Goal: Task Accomplishment & Management: Manage account settings

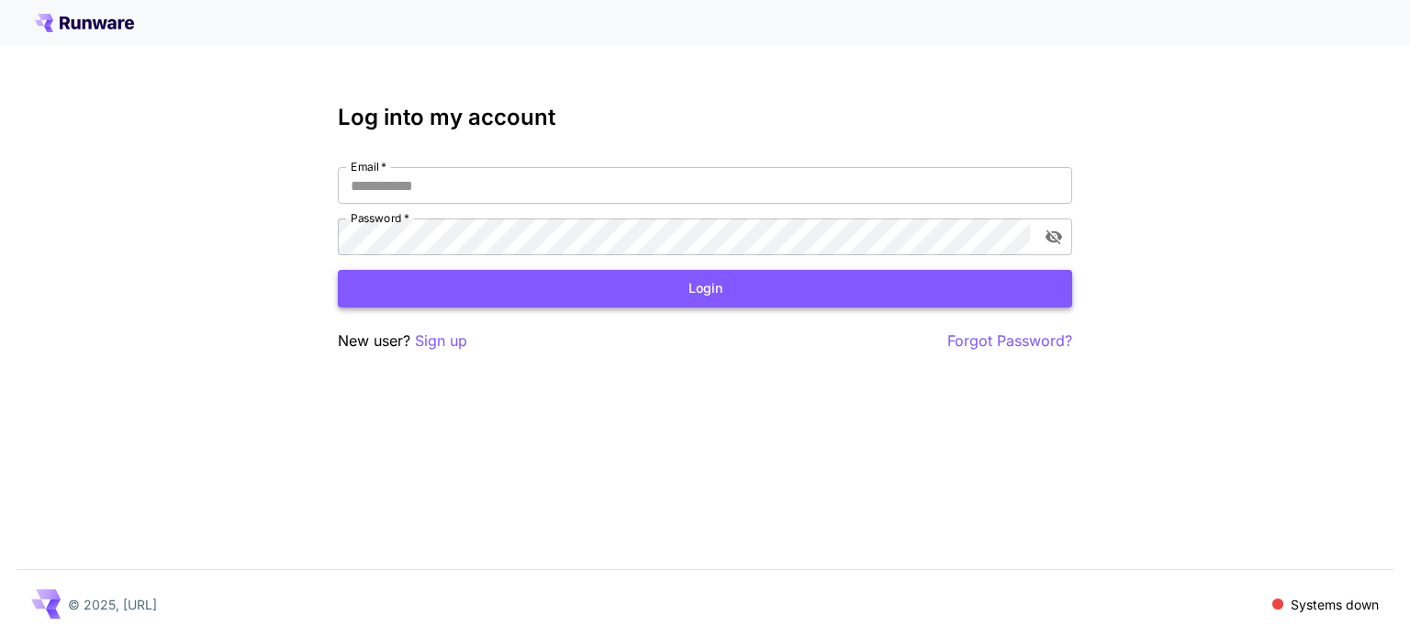
type input "**********"
click at [375, 281] on button "Login" at bounding box center [705, 289] width 735 height 38
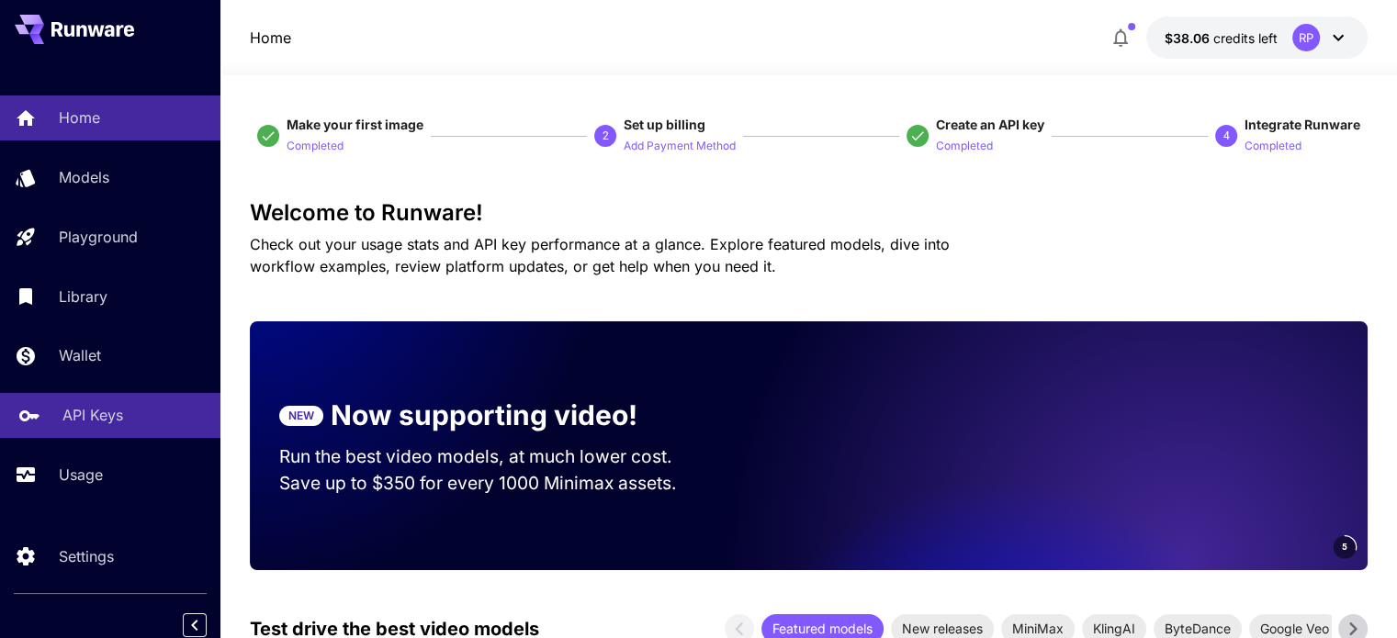
click at [132, 425] on div "API Keys" at bounding box center [133, 415] width 143 height 22
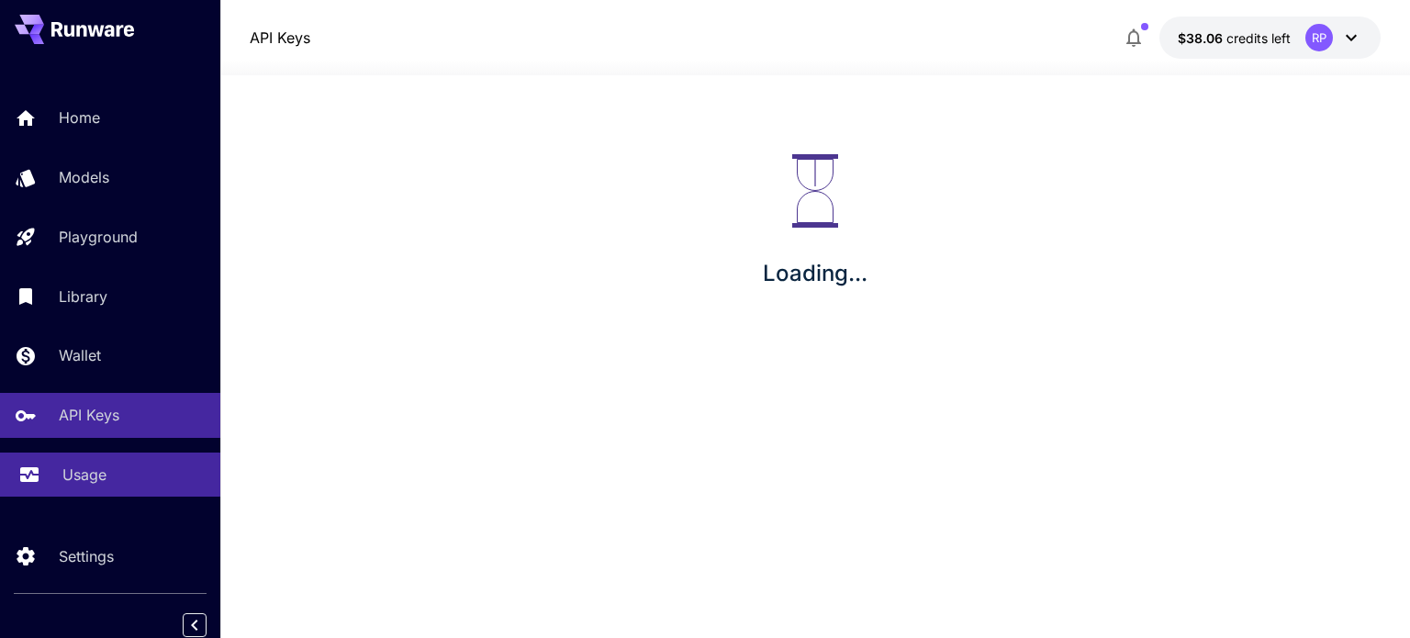
click at [103, 468] on p "Usage" at bounding box center [84, 475] width 44 height 22
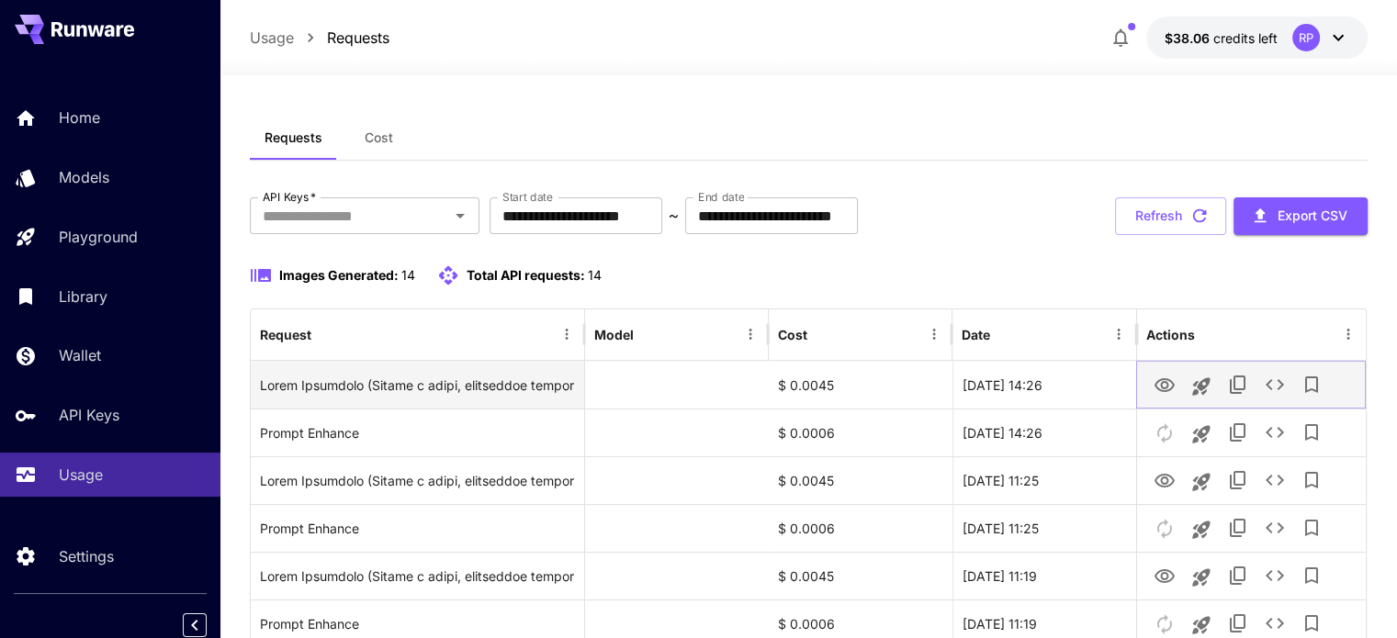
click at [1156, 384] on icon "View Image" at bounding box center [1164, 386] width 22 height 22
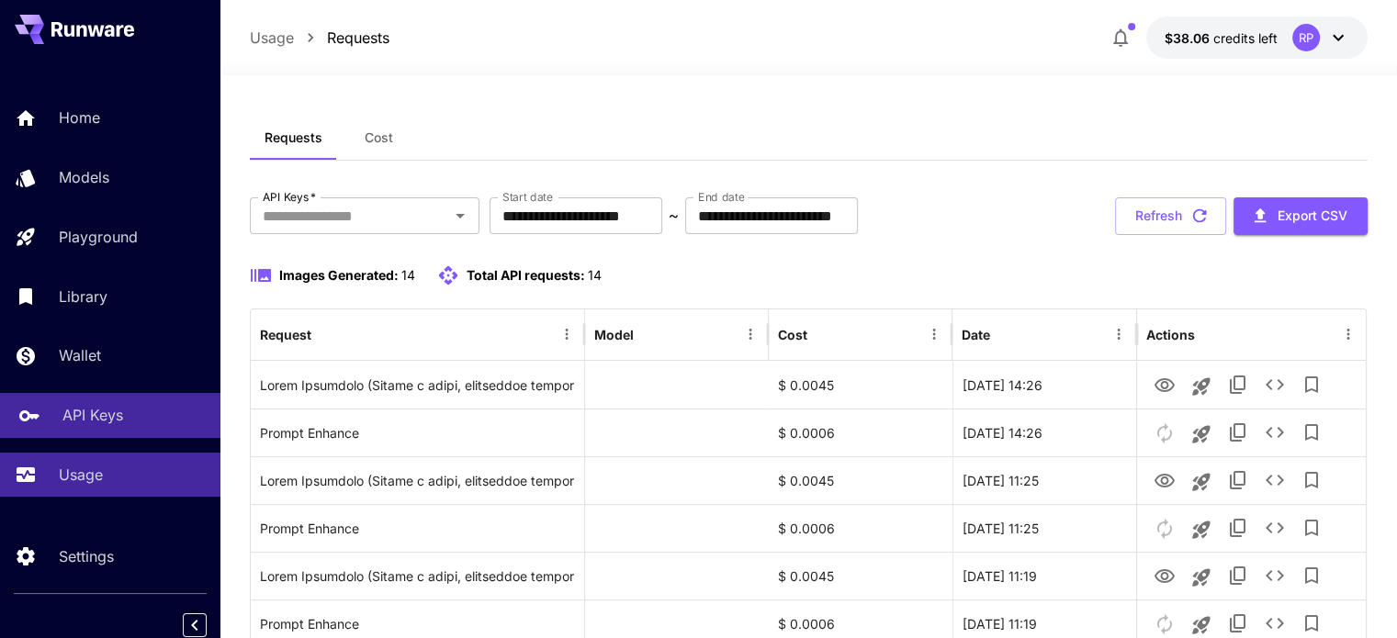
click at [74, 409] on p "API Keys" at bounding box center [92, 415] width 61 height 22
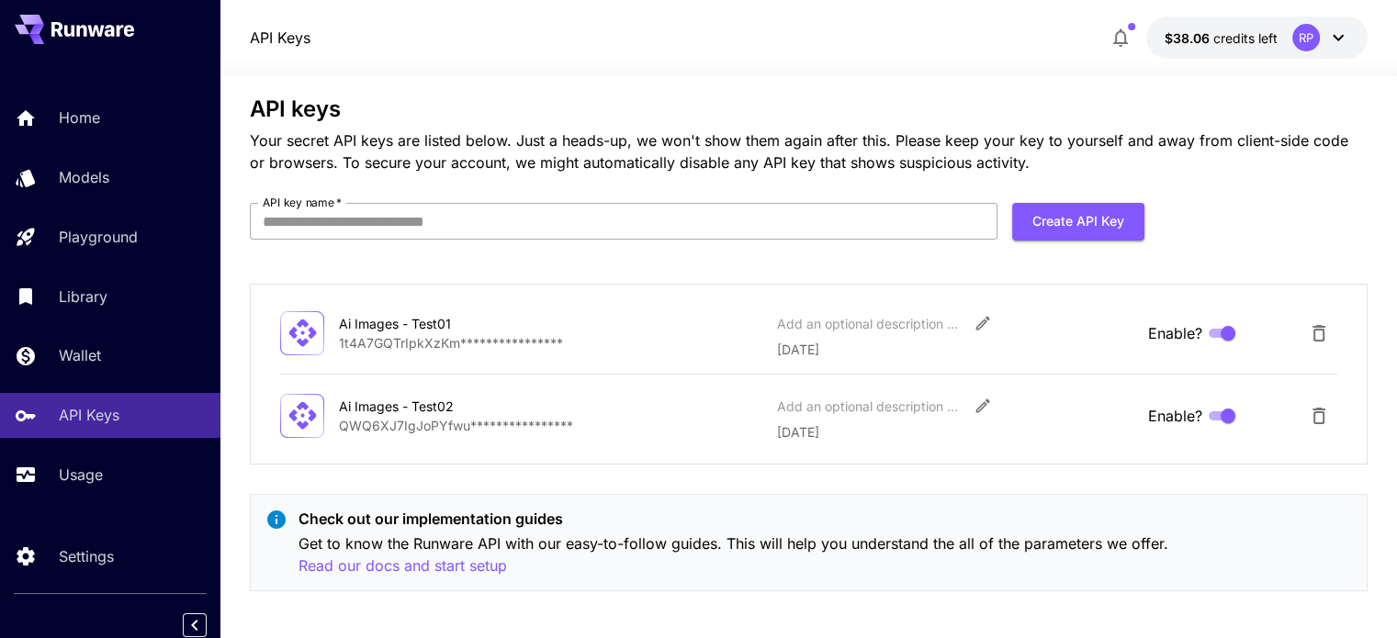
scroll to position [26, 0]
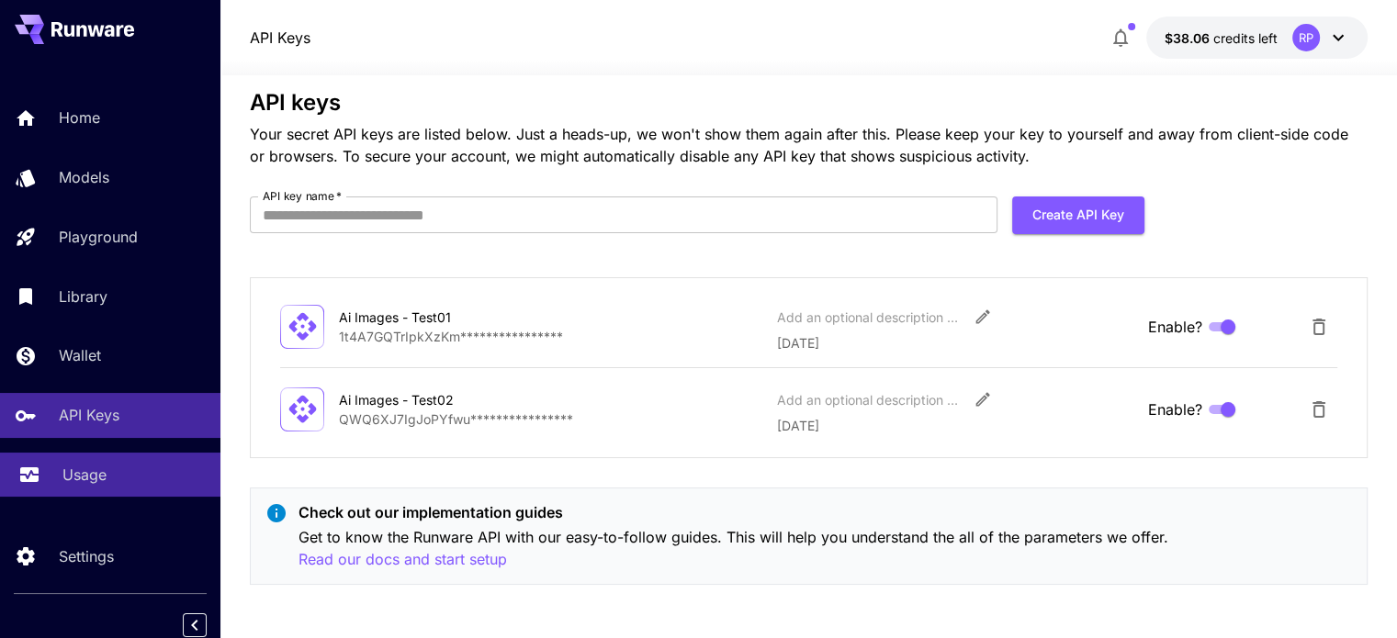
click at [177, 470] on div "Usage" at bounding box center [133, 475] width 143 height 22
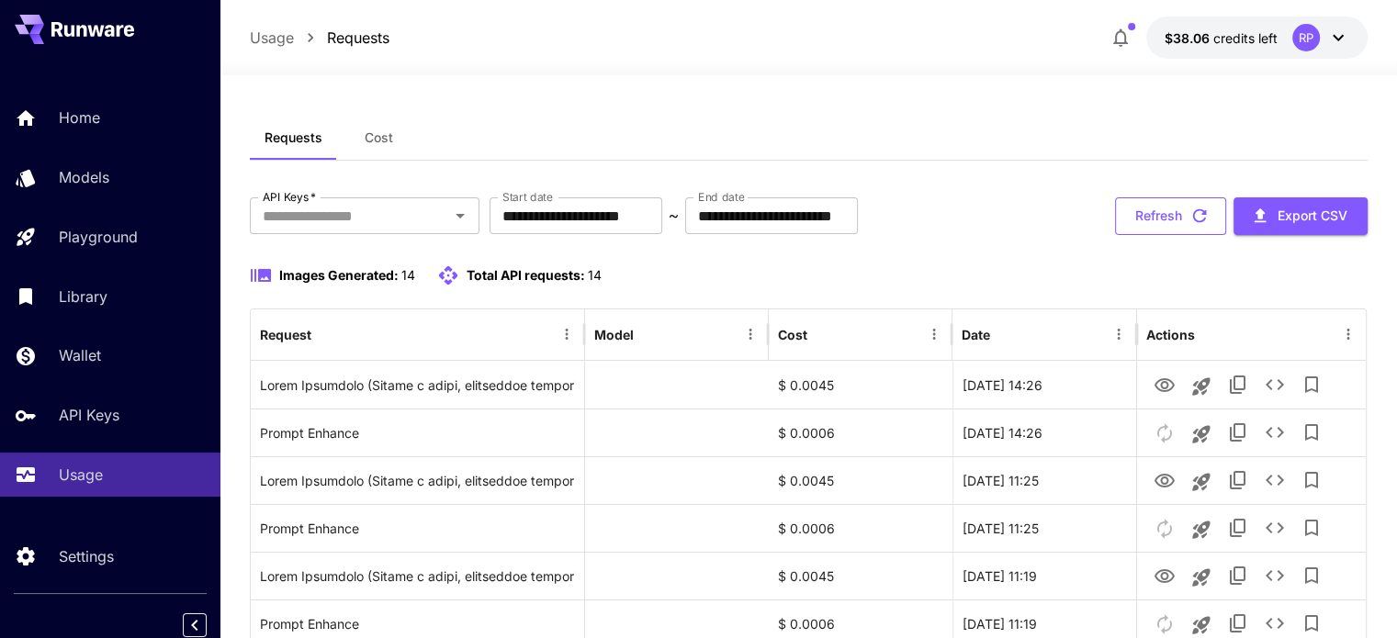
click at [1163, 212] on button "Refresh" at bounding box center [1170, 216] width 111 height 38
click at [1133, 50] on button "button" at bounding box center [1120, 37] width 37 height 37
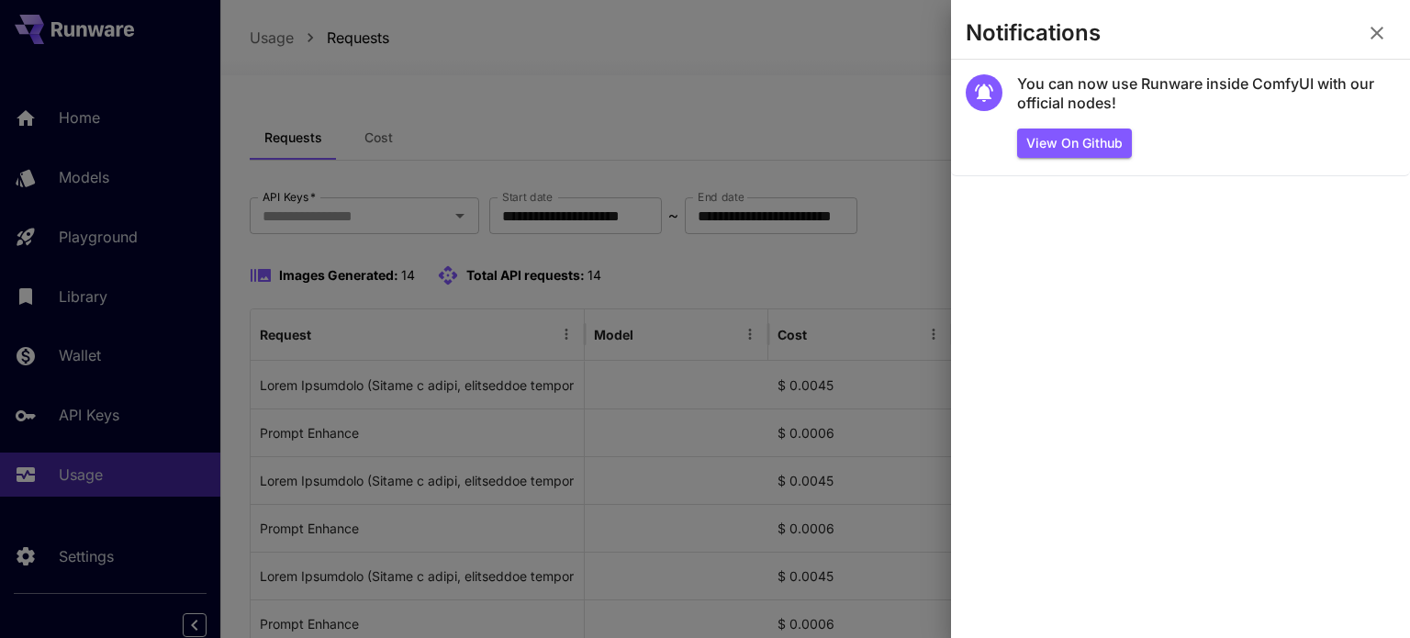
click at [1366, 36] on icon "button" at bounding box center [1377, 33] width 22 height 22
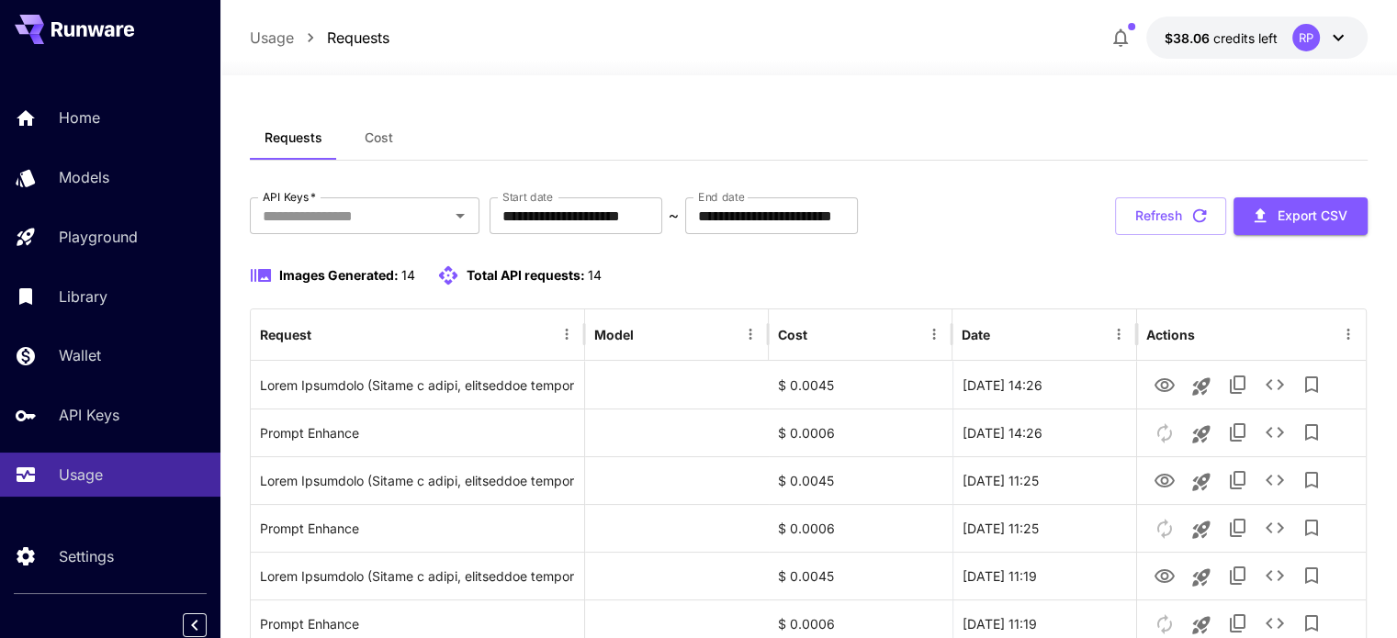
click at [1123, 33] on icon "button" at bounding box center [1120, 38] width 22 height 22
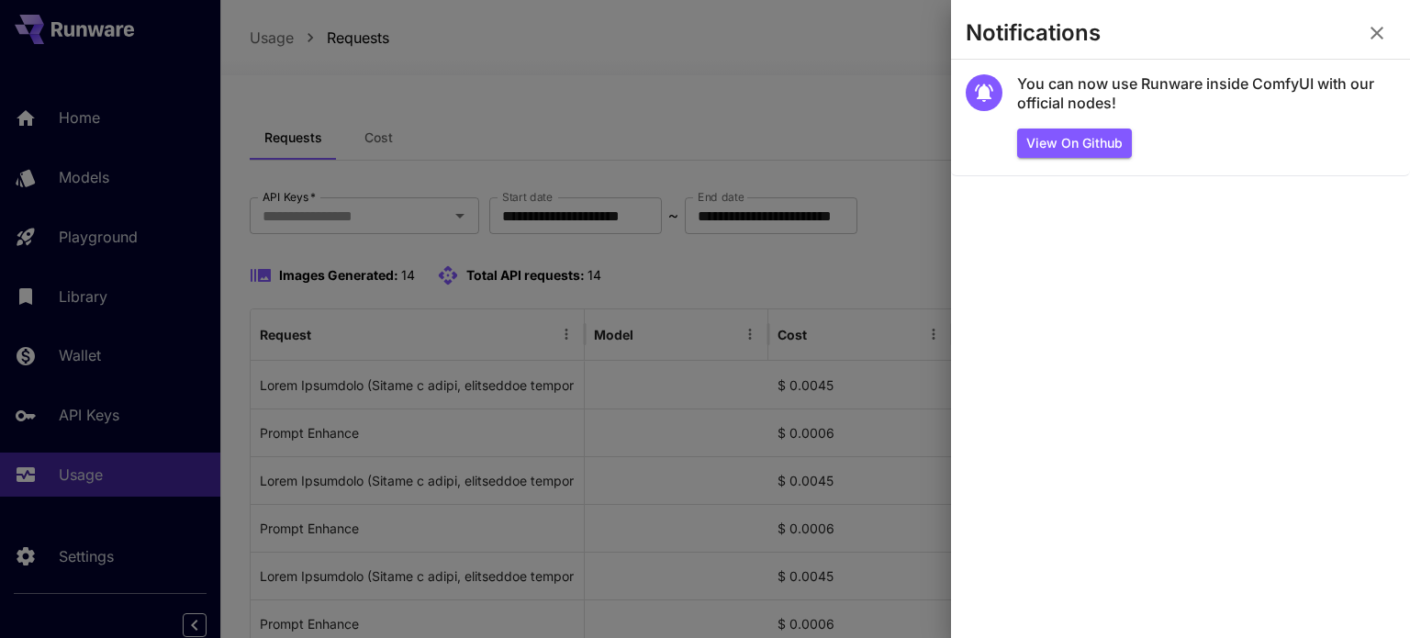
click at [1384, 22] on icon "button" at bounding box center [1377, 33] width 22 height 22
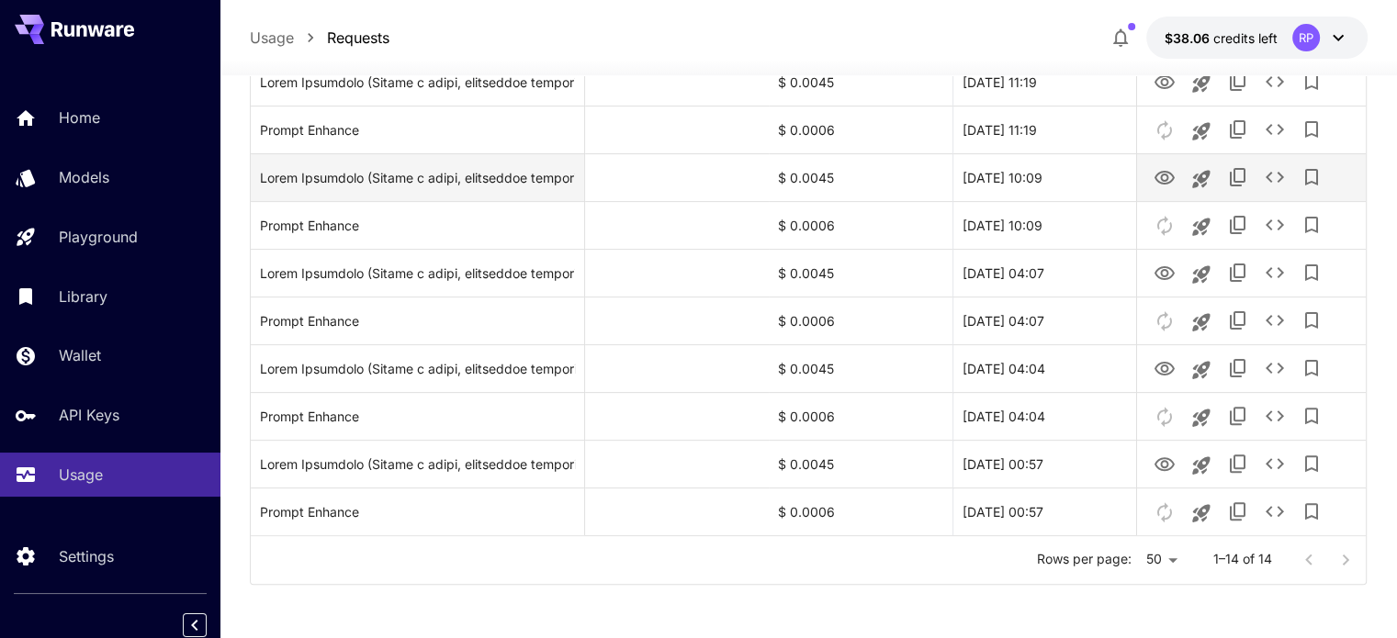
scroll to position [35, 0]
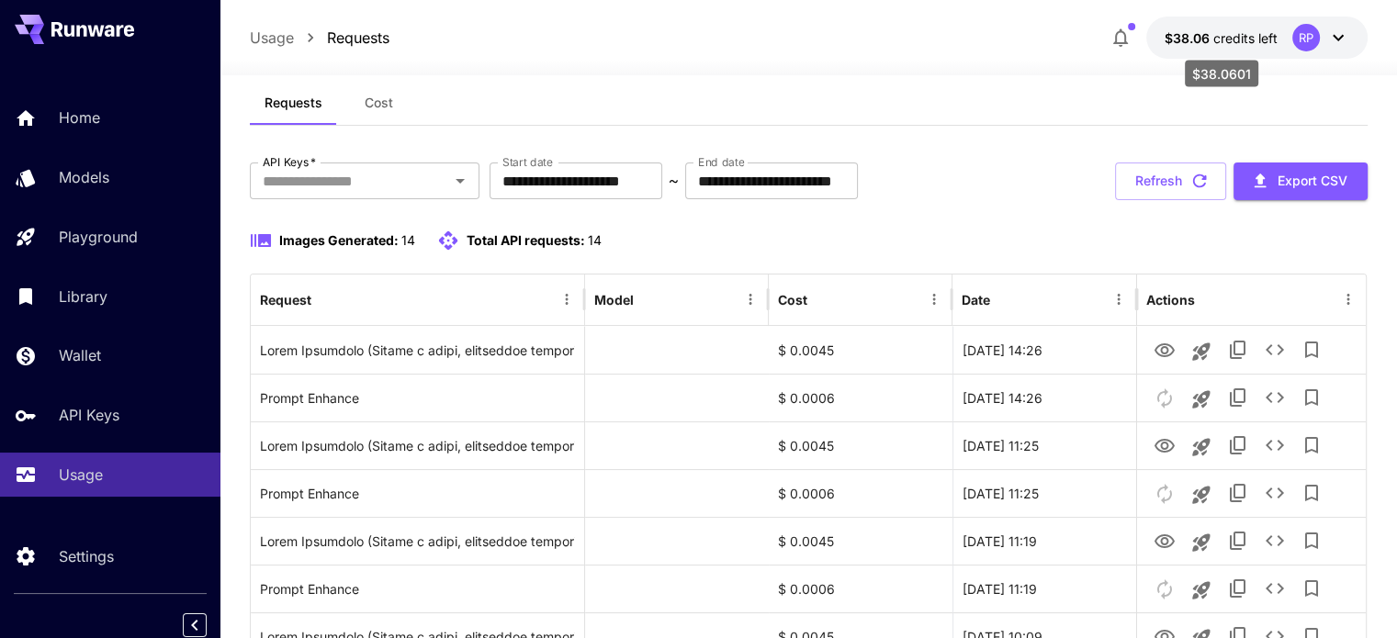
click at [1209, 43] on span "$38.06" at bounding box center [1188, 38] width 49 height 16
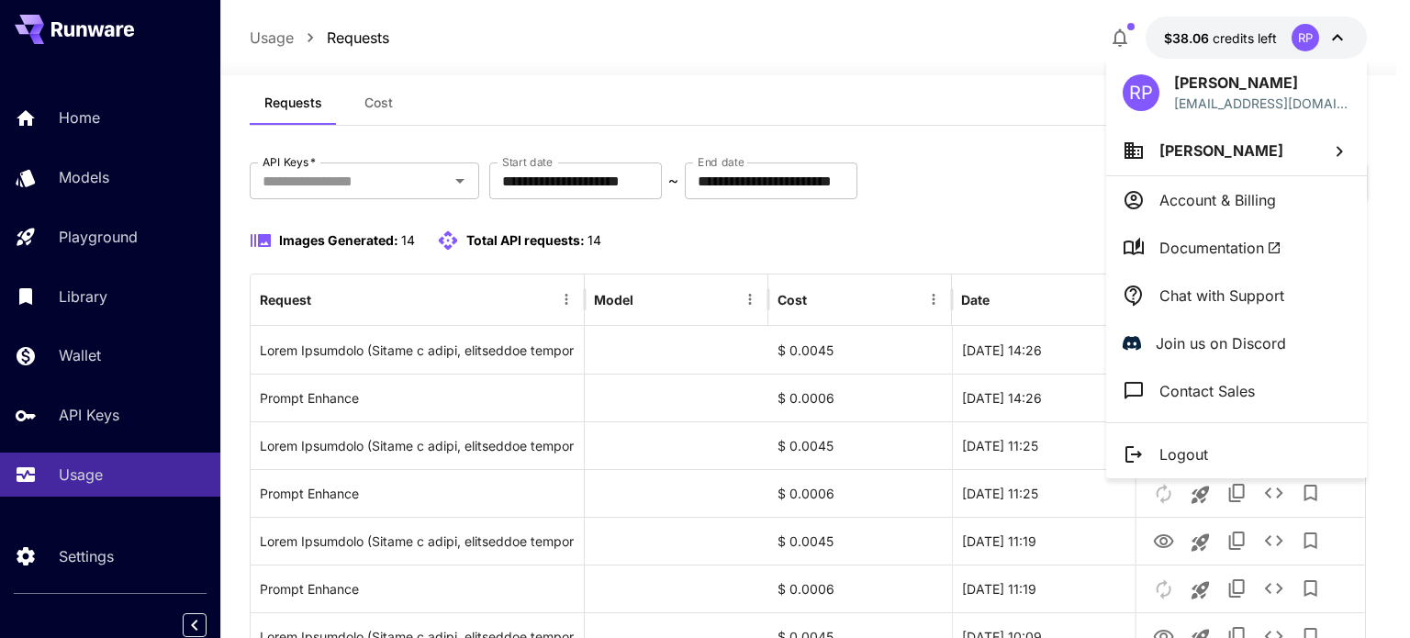
click at [1132, 43] on div at bounding box center [705, 319] width 1410 height 638
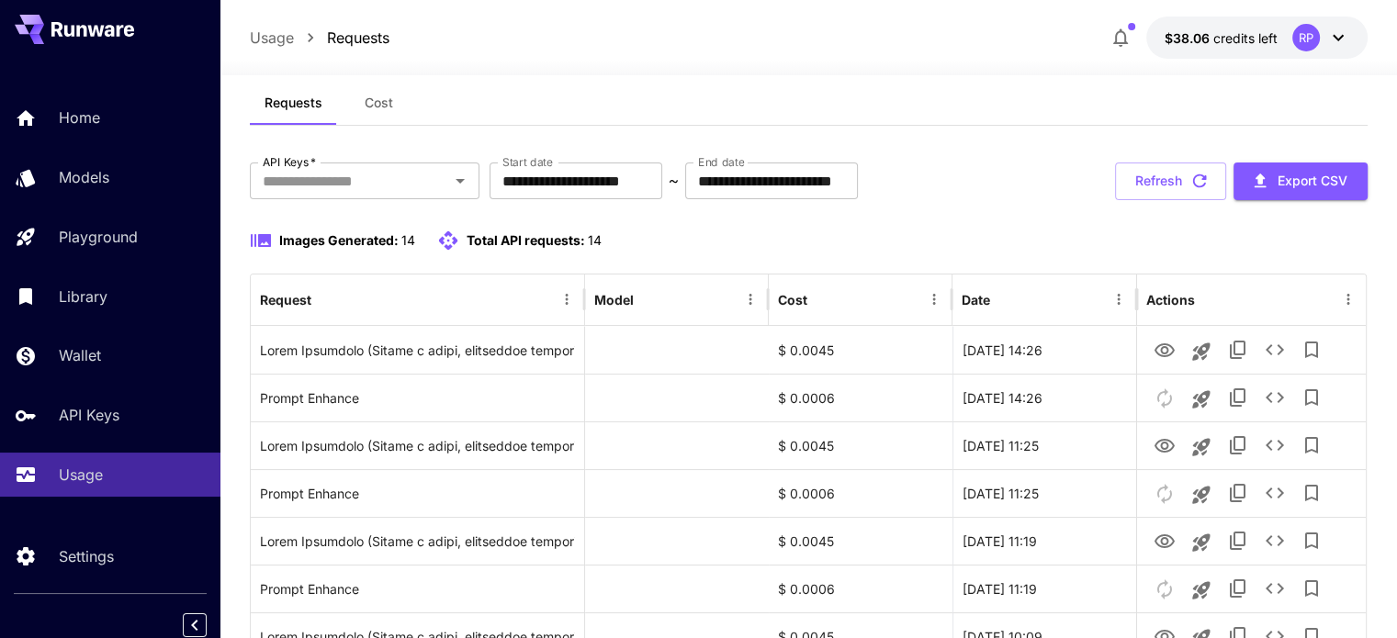
click at [1120, 40] on icon "button" at bounding box center [1120, 38] width 22 height 22
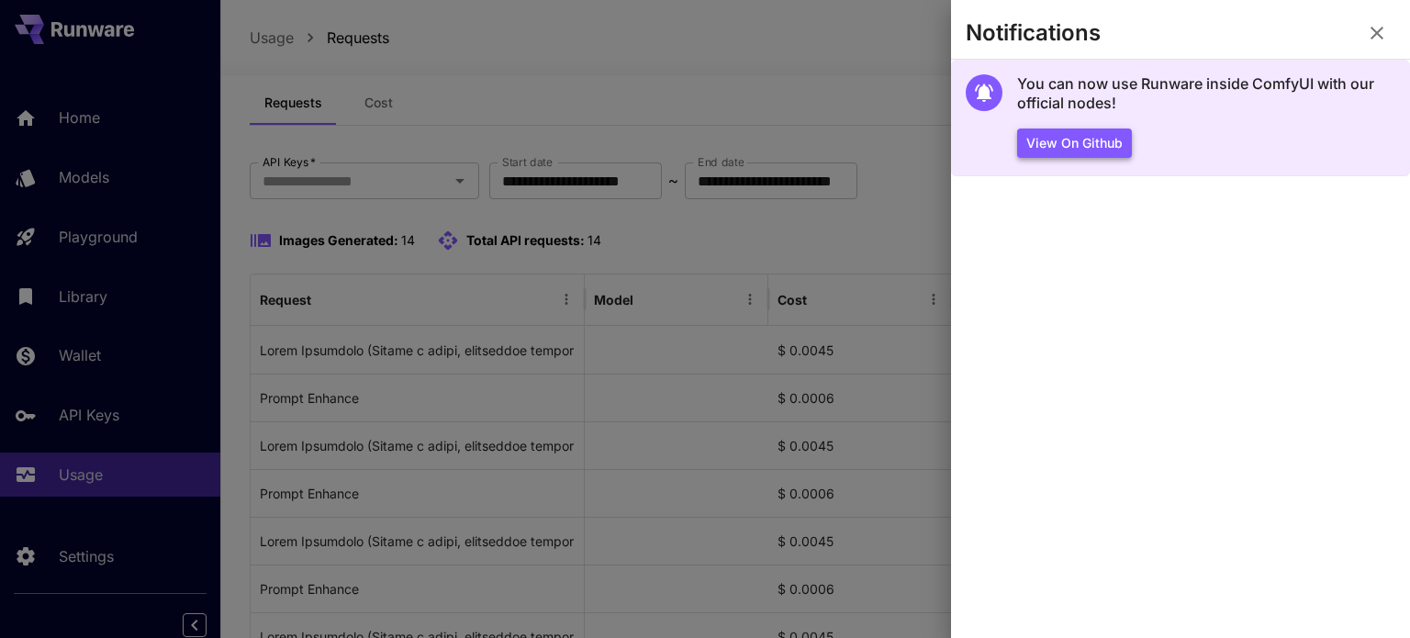
click at [1046, 142] on button "View on Github" at bounding box center [1074, 144] width 115 height 30
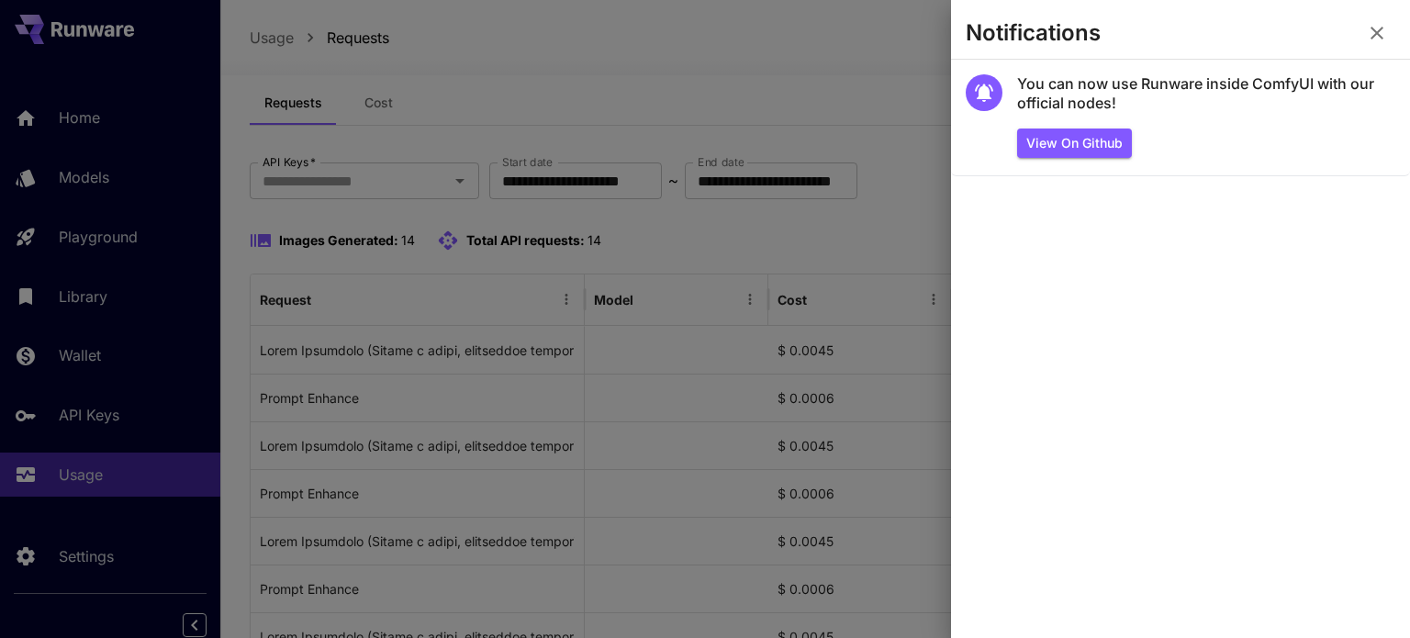
click at [1355, 33] on section "Notifications" at bounding box center [1180, 37] width 459 height 44
click at [1388, 30] on button "button" at bounding box center [1377, 33] width 37 height 37
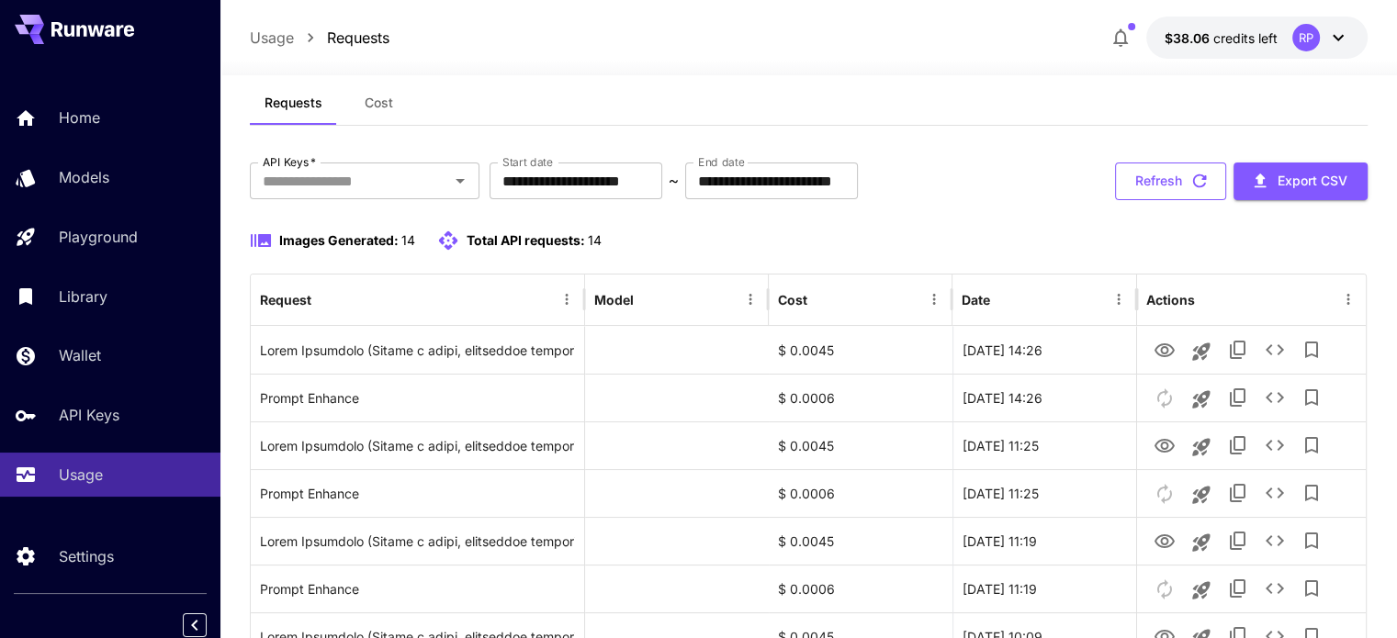
click at [1172, 186] on button "Refresh" at bounding box center [1170, 182] width 111 height 38
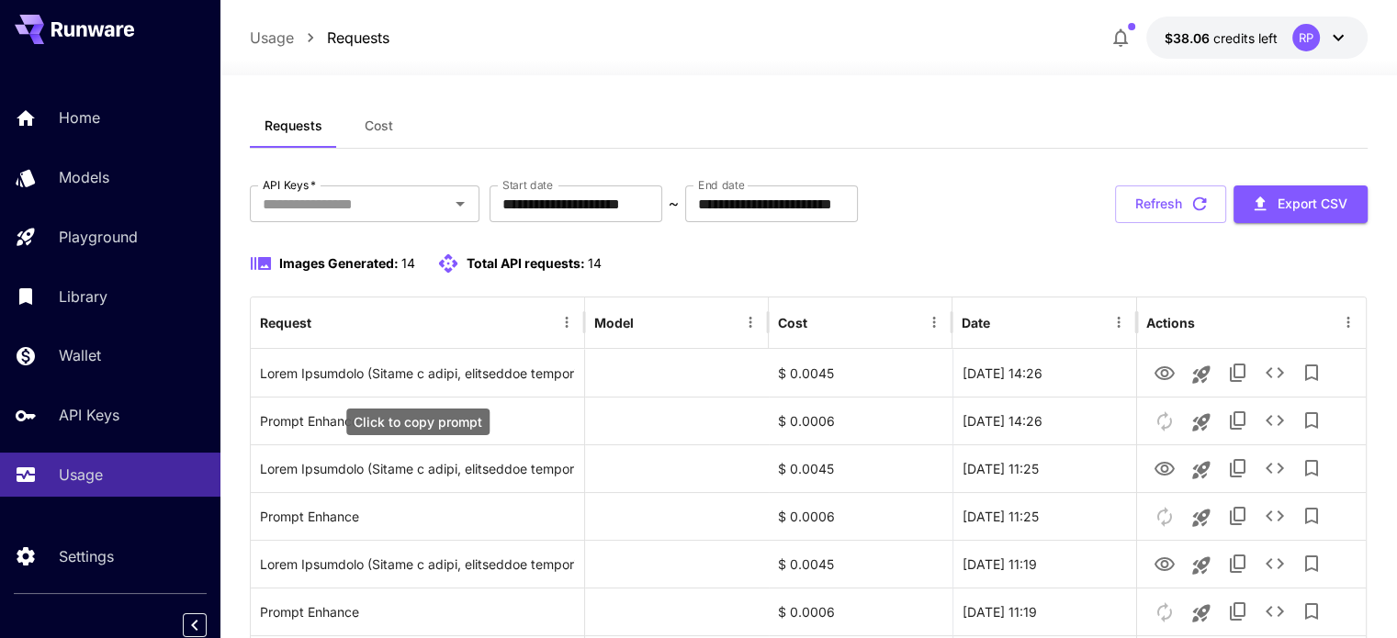
scroll to position [0, 0]
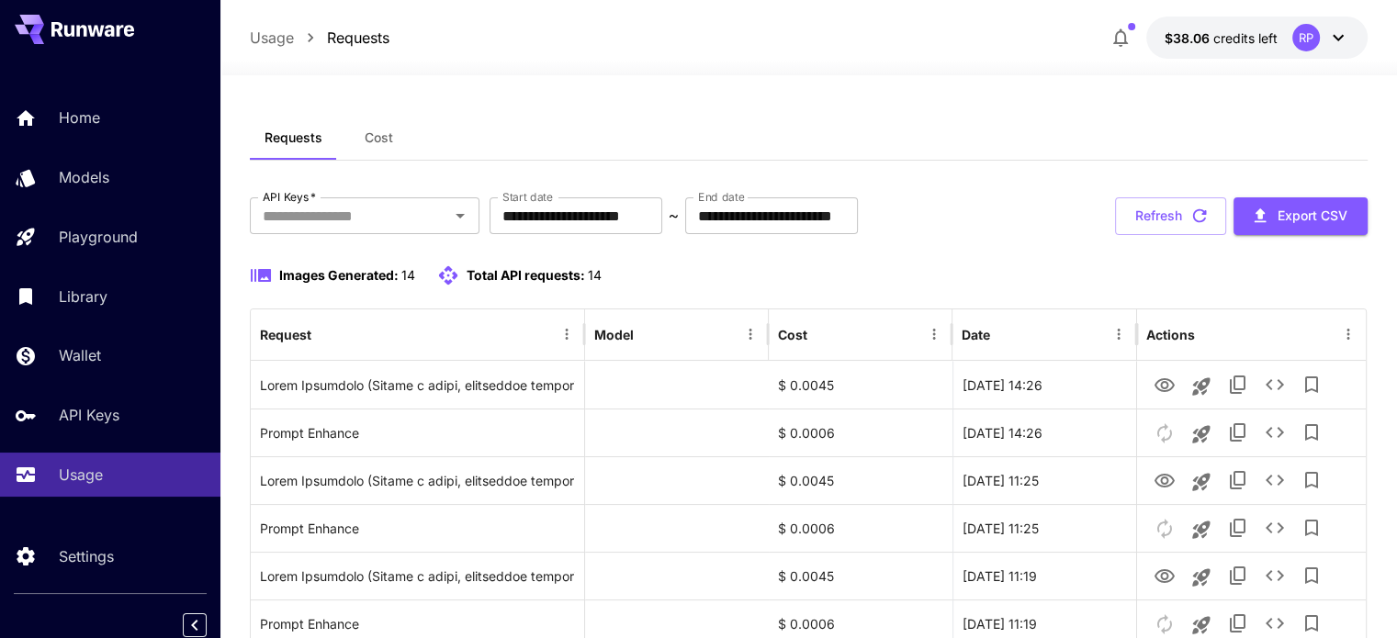
click at [387, 157] on button "Cost" at bounding box center [378, 138] width 83 height 44
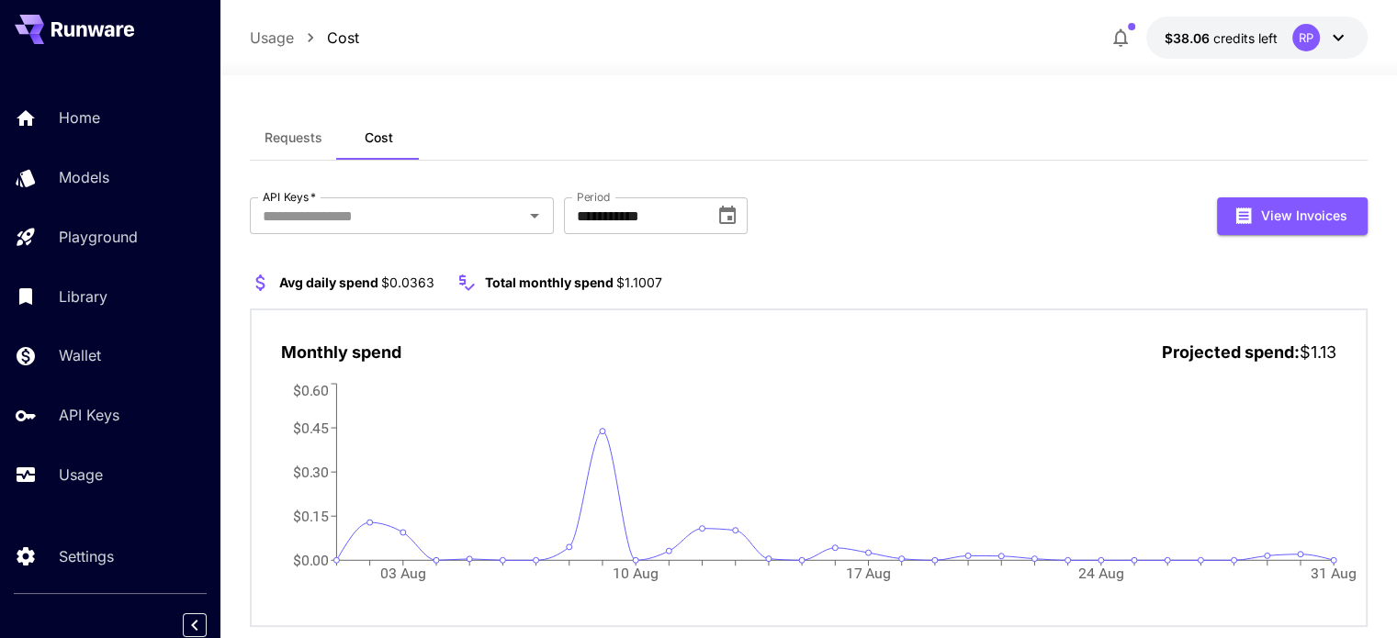
click at [307, 142] on span "Requests" at bounding box center [293, 137] width 58 height 17
